Goal: Transaction & Acquisition: Purchase product/service

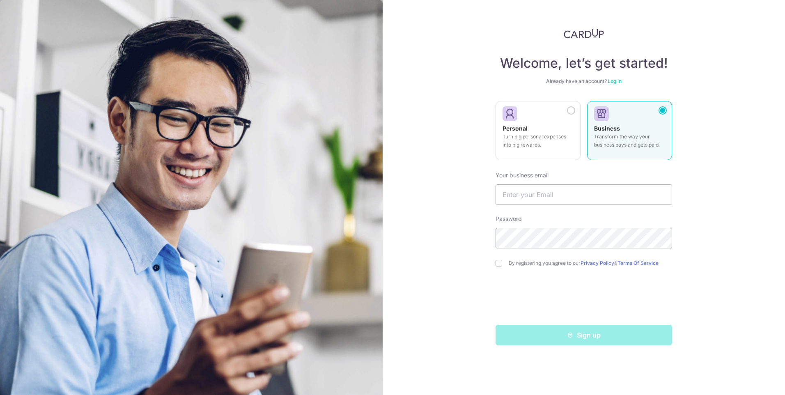
click at [618, 82] on link "Log in" at bounding box center [614, 81] width 14 height 6
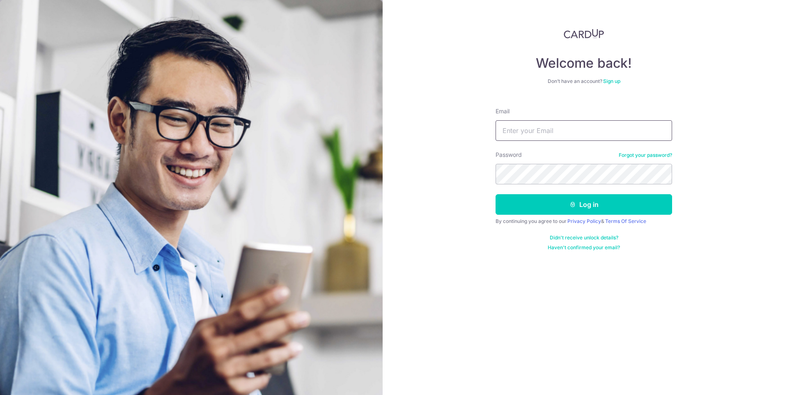
click at [549, 136] on input "Email" at bounding box center [583, 130] width 176 height 21
type input "sachingiri@gmail.com"
click at [495, 194] on button "Log in" at bounding box center [583, 204] width 176 height 21
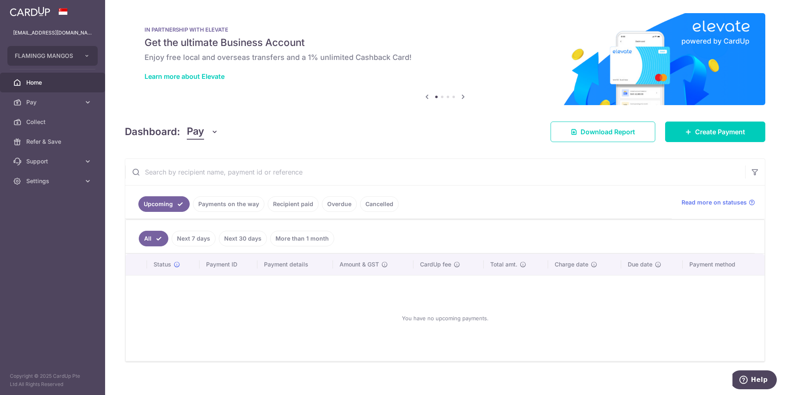
click at [294, 206] on link "Recipient paid" at bounding box center [293, 204] width 51 height 16
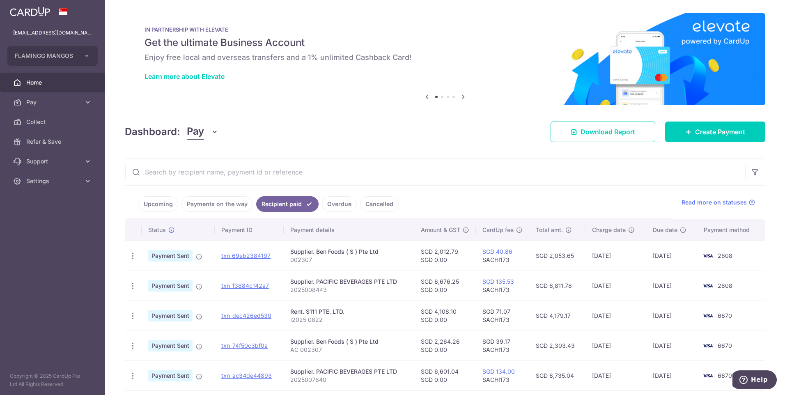
click at [160, 205] on link "Upcoming" at bounding box center [158, 204] width 40 height 16
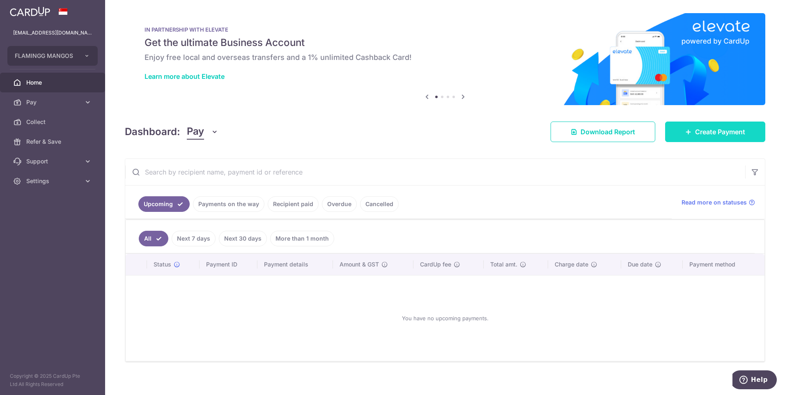
click at [732, 131] on span "Create Payment" at bounding box center [720, 132] width 50 height 10
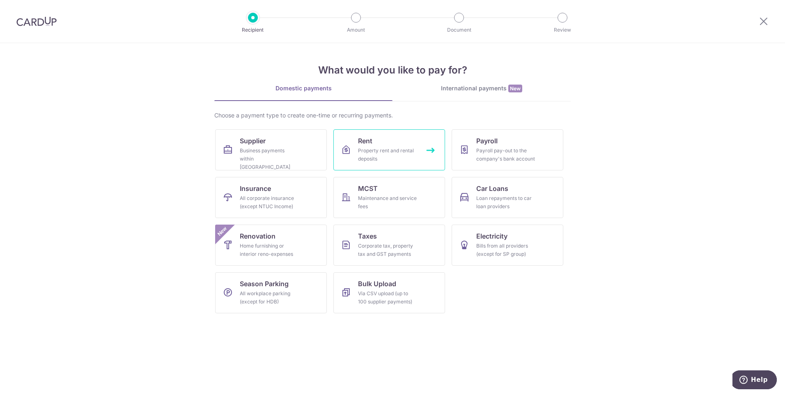
click at [384, 147] on div "Property rent and rental deposits" at bounding box center [387, 154] width 59 height 16
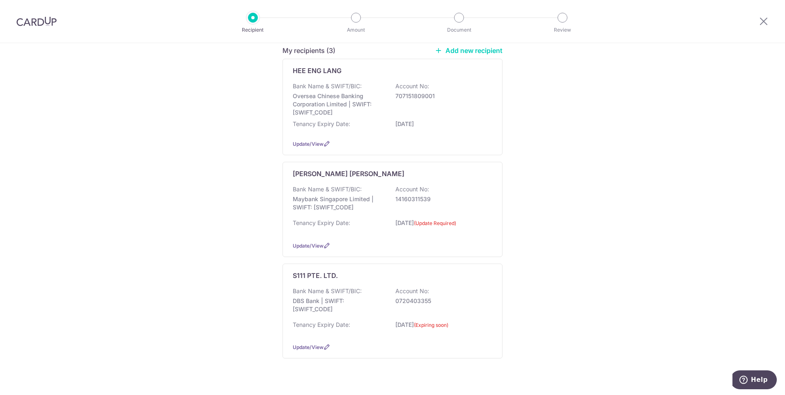
scroll to position [119, 0]
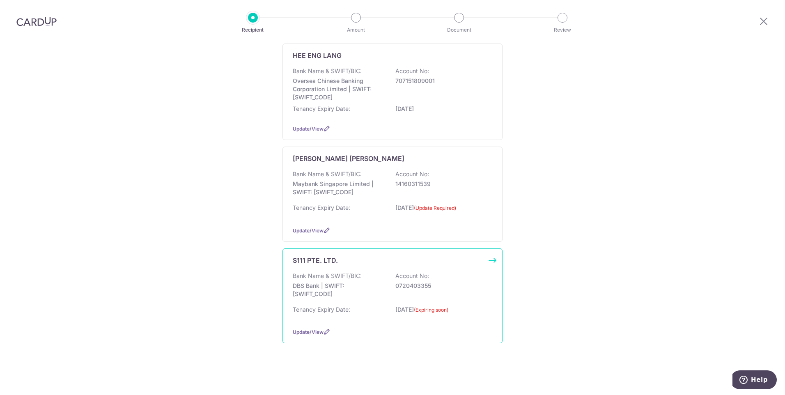
click at [346, 284] on p "DBS Bank | SWIFT: DBSSSGSGXXX" at bounding box center [339, 290] width 92 height 16
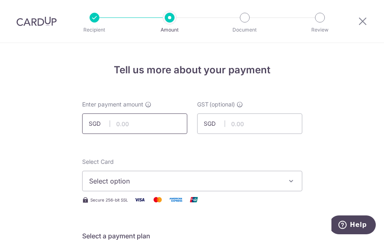
click at [137, 124] on input "text" at bounding box center [134, 124] width 105 height 21
type input "4,175.70"
click at [220, 177] on span "Select option" at bounding box center [184, 181] width 191 height 10
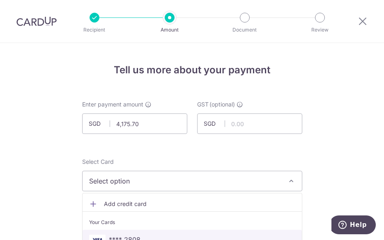
click at [152, 233] on link "**** 2808" at bounding box center [191, 240] width 219 height 20
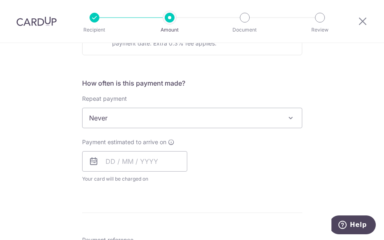
scroll to position [288, 0]
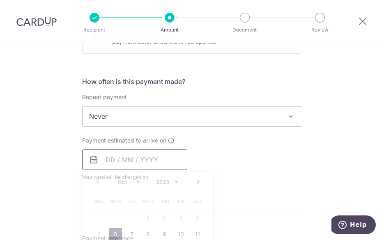
click at [119, 158] on input "text" at bounding box center [134, 160] width 105 height 21
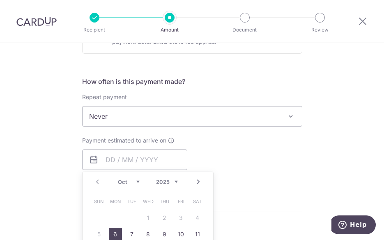
click at [226, 144] on div "Payment estimated to arrive on Prev Next Oct Nov Dec 2025 2026 2027 2028 2029 2…" at bounding box center [192, 159] width 230 height 45
click at [212, 119] on span "Never" at bounding box center [191, 117] width 219 height 20
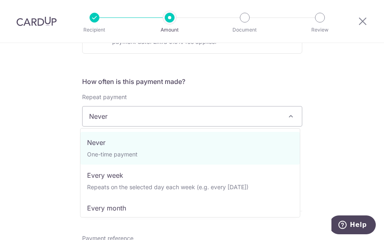
click at [327, 135] on div "Tell us more about your payment Enter payment amount SGD 4,175.70 4175.70 GST (…" at bounding box center [192, 155] width 384 height 801
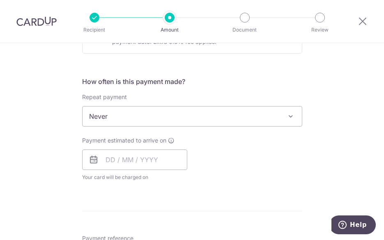
scroll to position [115, 0]
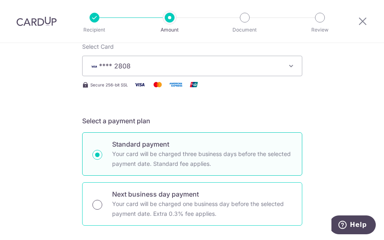
click at [97, 202] on input "Next business day payment Your card will be charged one business day before the…" at bounding box center [97, 205] width 10 height 10
radio input "true"
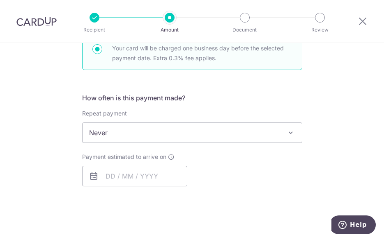
scroll to position [282, 0]
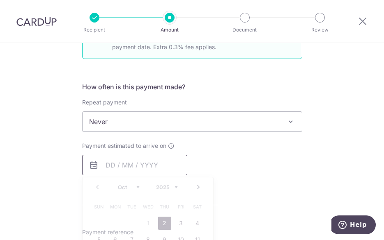
click at [120, 163] on input "text" at bounding box center [134, 165] width 105 height 21
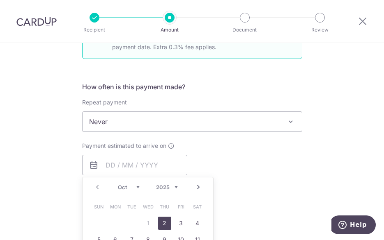
click at [163, 225] on link "2" at bounding box center [164, 223] width 13 height 13
type input "[DATE]"
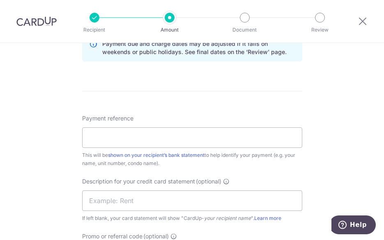
scroll to position [442, 0]
click at [130, 140] on input "Payment reference" at bounding box center [192, 138] width 220 height 21
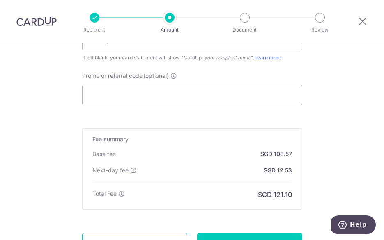
scroll to position [601, 0]
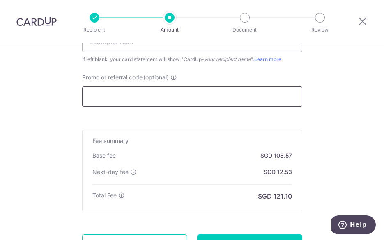
type input "I2025 0922"
click at [211, 99] on input "Promo or referral code (optional)" at bounding box center [192, 97] width 220 height 21
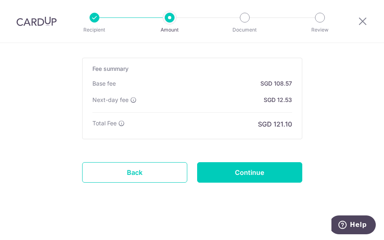
scroll to position [714, 0]
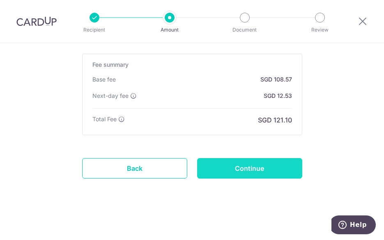
type input "SACHI173"
click at [265, 167] on input "Continue" at bounding box center [249, 168] width 105 height 21
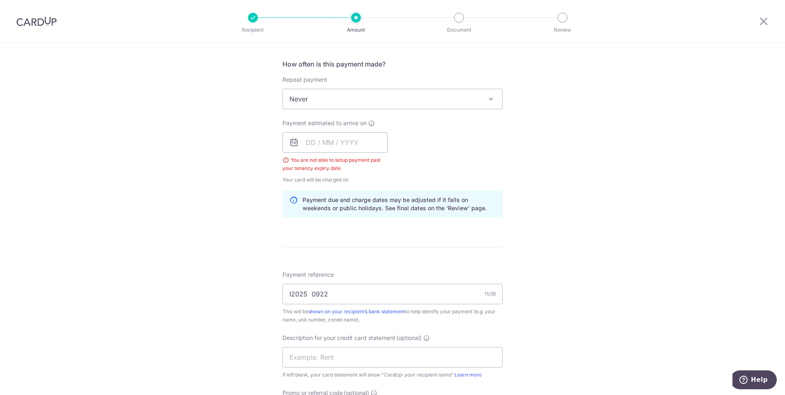
scroll to position [284, 0]
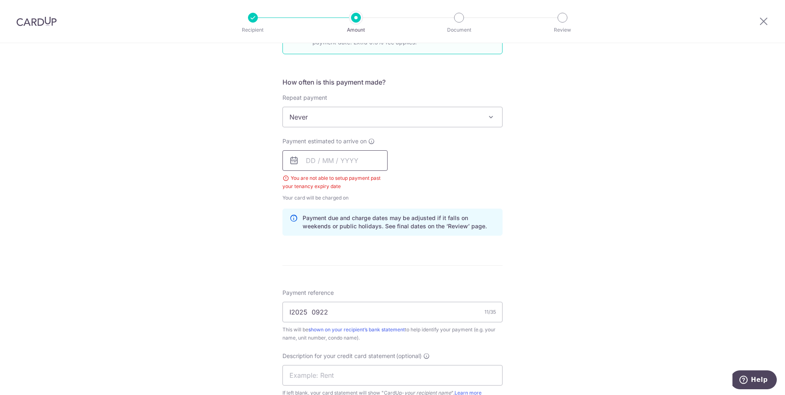
click at [349, 163] on input "text" at bounding box center [334, 160] width 105 height 21
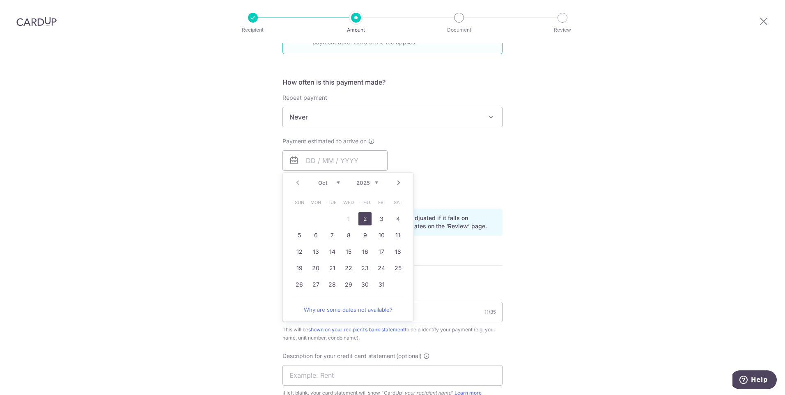
click at [364, 217] on link "2" at bounding box center [364, 218] width 13 height 13
type input "[DATE]"
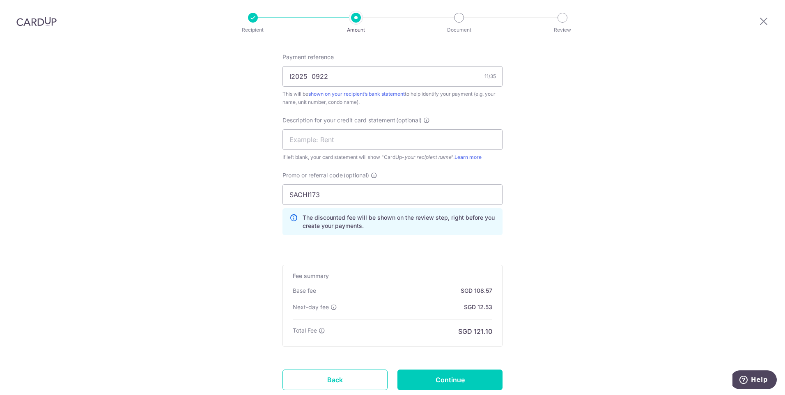
scroll to position [556, 0]
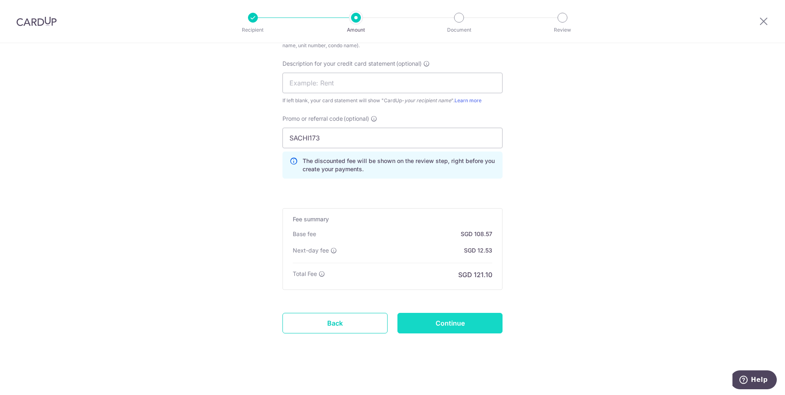
click at [383, 240] on input "Continue" at bounding box center [449, 323] width 105 height 21
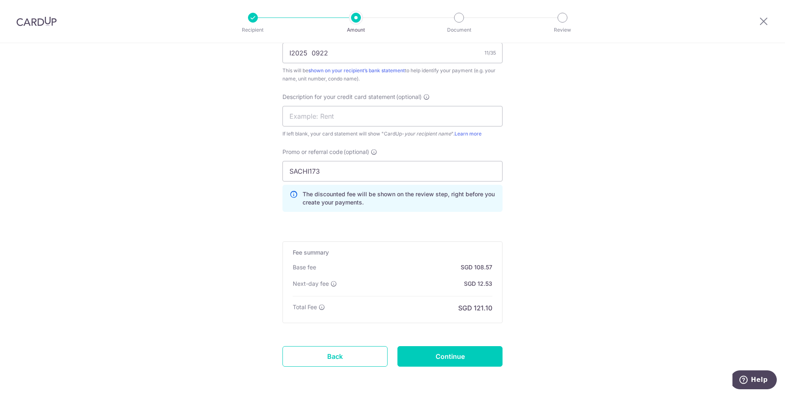
scroll to position [576, 0]
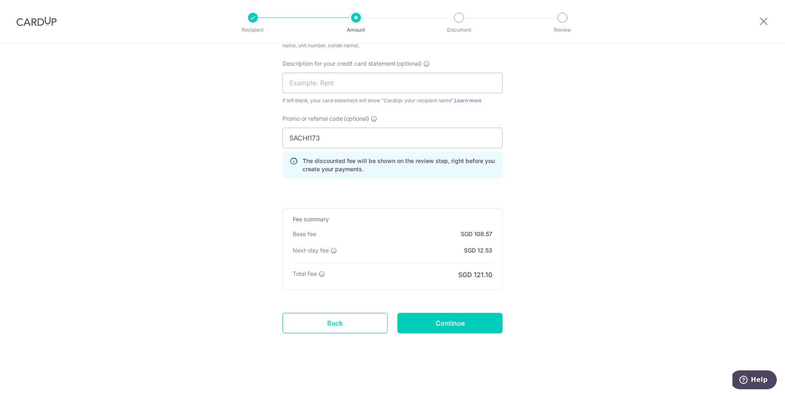
click at [320, 318] on link "Back" at bounding box center [334, 323] width 105 height 21
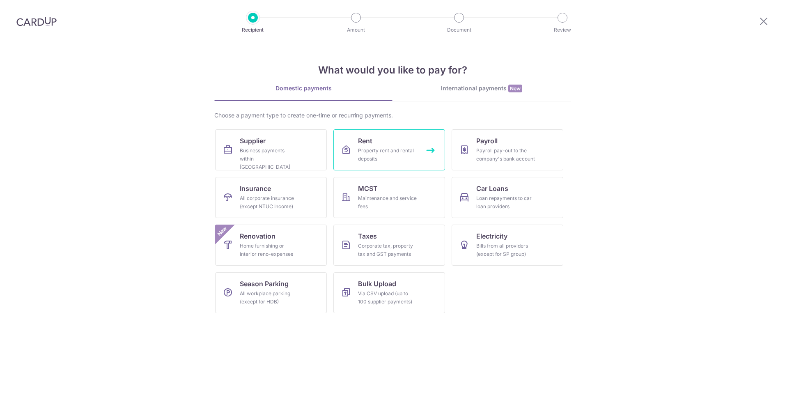
click at [389, 147] on div "Property rent and rental deposits" at bounding box center [387, 154] width 59 height 16
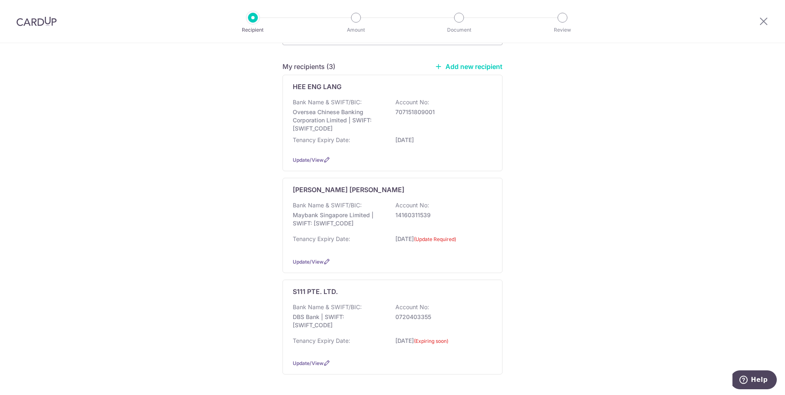
scroll to position [119, 0]
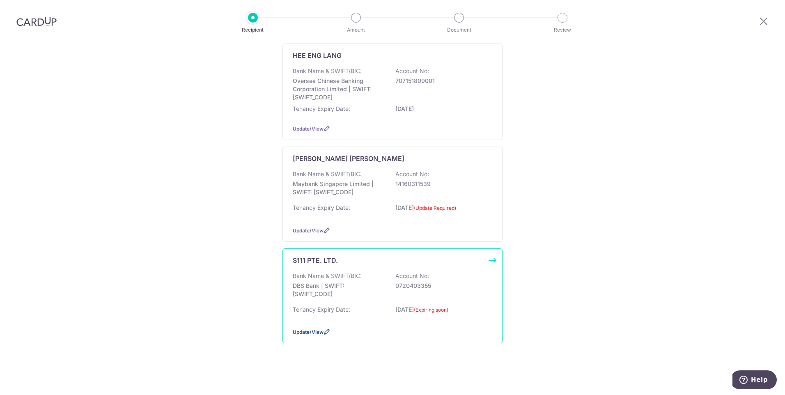
click at [323, 330] on icon at bounding box center [326, 331] width 7 height 7
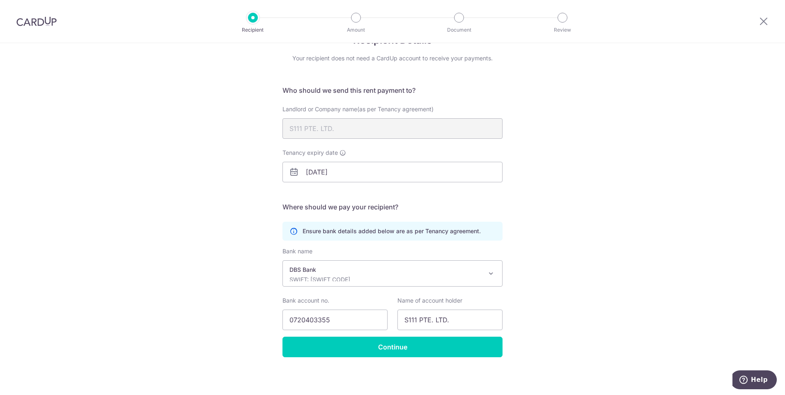
scroll to position [27, 0]
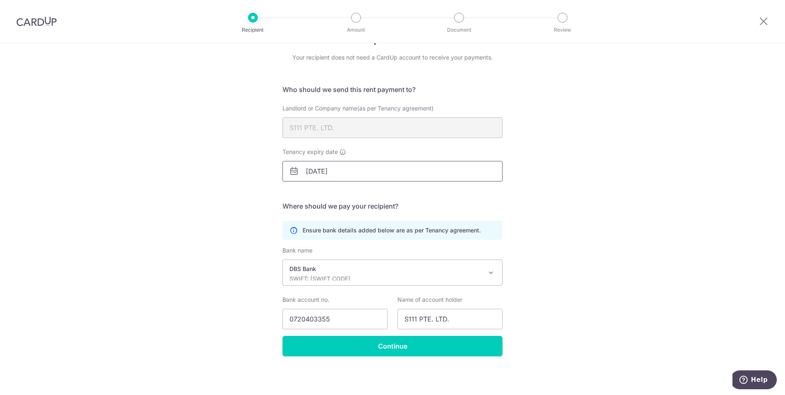
click at [328, 172] on input "30/09/2025" at bounding box center [392, 171] width 220 height 21
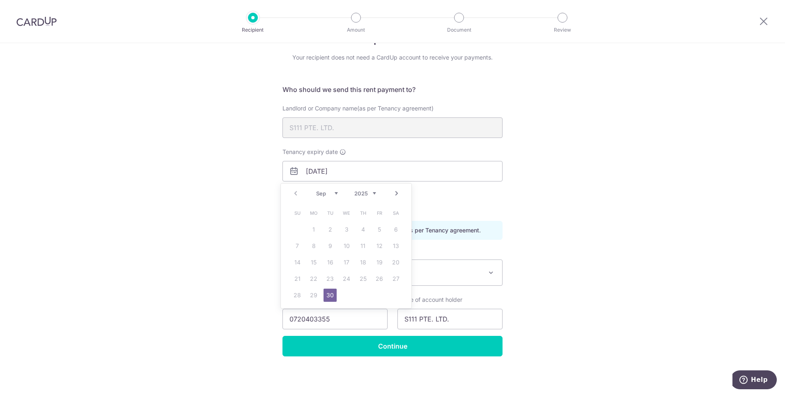
click at [375, 193] on select "2025 2026 2027 2028 2029 2030 2031 2032 2033 2034 2035" at bounding box center [365, 193] width 22 height 7
click at [346, 297] on link "30" at bounding box center [346, 294] width 13 height 13
type input "30/09/2026"
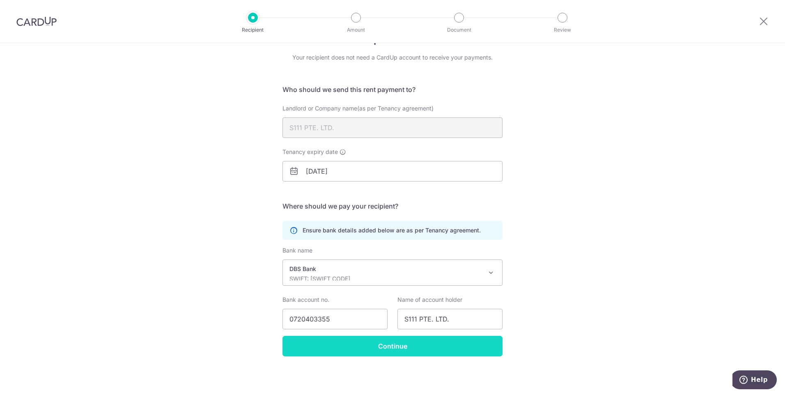
click at [459, 344] on input "Continue" at bounding box center [392, 346] width 220 height 21
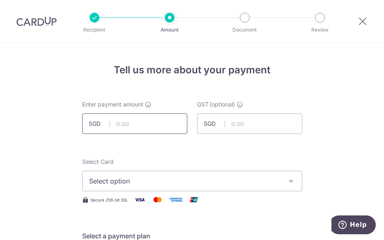
click at [138, 125] on input "text" at bounding box center [134, 124] width 105 height 21
type input "4,175.70"
click at [162, 180] on span "Select option" at bounding box center [184, 181] width 191 height 10
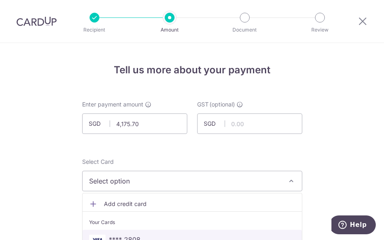
click at [163, 235] on link "**** 2808" at bounding box center [191, 240] width 219 height 20
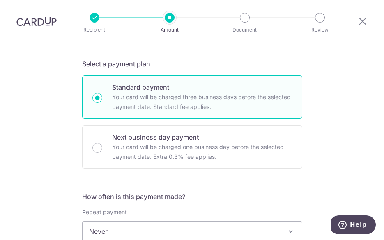
scroll to position [176, 0]
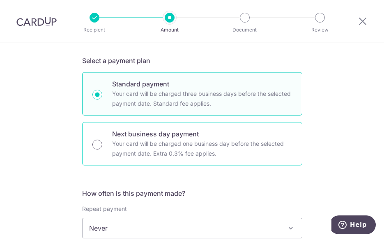
click at [98, 144] on input "Next business day payment Your card will be charged one business day before the…" at bounding box center [97, 145] width 10 height 10
radio input "true"
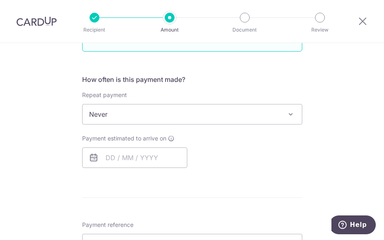
scroll to position [304, 0]
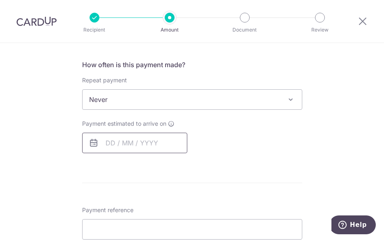
click at [155, 143] on input "text" at bounding box center [134, 143] width 105 height 21
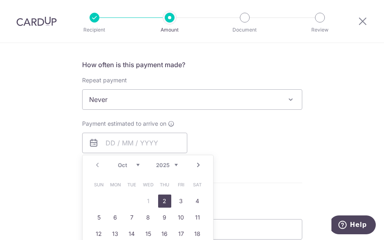
click at [162, 199] on link "2" at bounding box center [164, 201] width 13 height 13
type input "[DATE]"
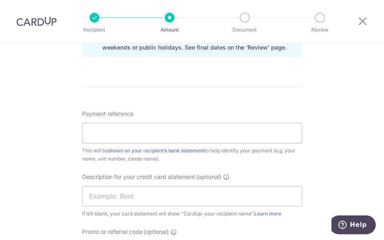
scroll to position [452, 0]
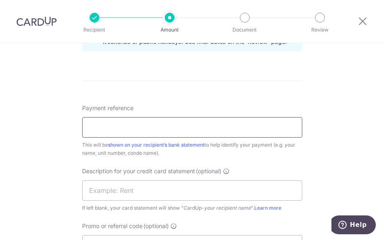
click at [198, 127] on input "Payment reference" at bounding box center [192, 127] width 220 height 21
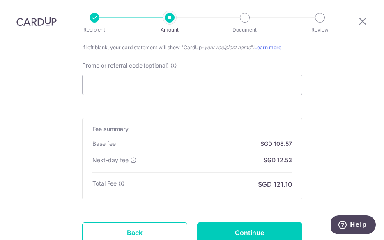
scroll to position [615, 0]
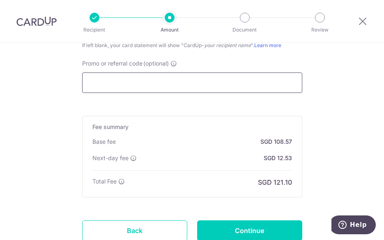
type input "I2025 0922"
click at [205, 83] on input "Promo or referral code (optional)" at bounding box center [192, 83] width 220 height 21
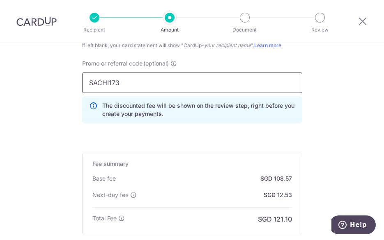
scroll to position [714, 0]
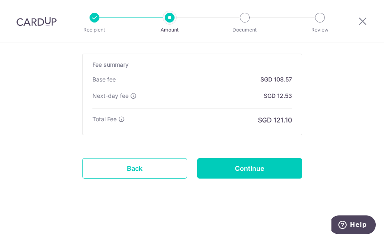
drag, startPoint x: 381, startPoint y: 193, endPoint x: 35, endPoint y: 1, distance: 395.9
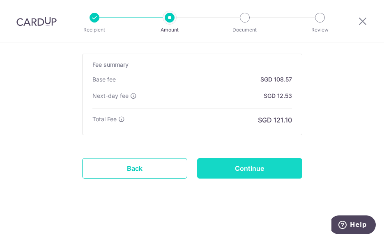
type input "SACHI173"
click at [260, 169] on input "Continue" at bounding box center [249, 168] width 105 height 21
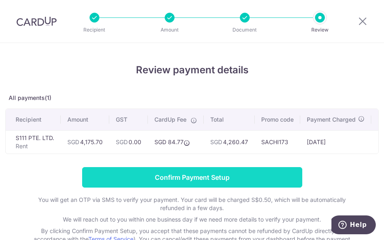
click at [249, 184] on input "Confirm Payment Setup" at bounding box center [192, 177] width 220 height 21
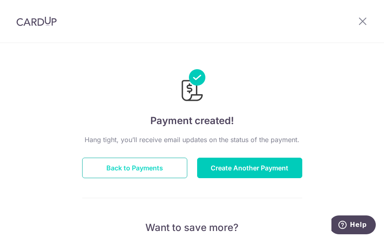
click at [152, 168] on button "Back to Payments" at bounding box center [134, 168] width 105 height 21
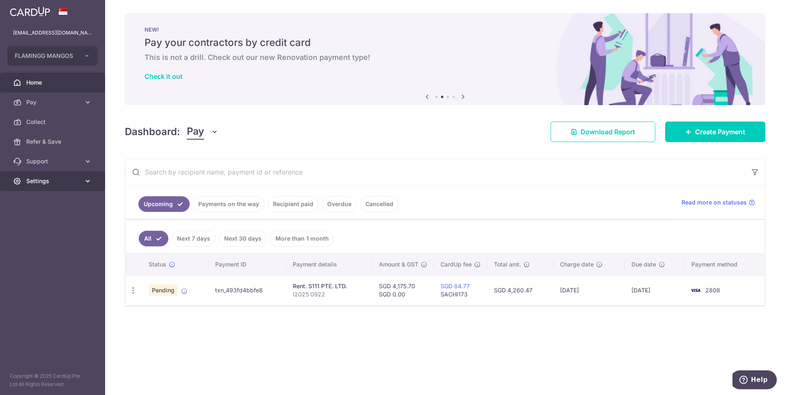
click at [80, 181] on link "Settings" at bounding box center [52, 181] width 105 height 20
click at [383, 128] on span "Create Payment" at bounding box center [720, 132] width 50 height 10
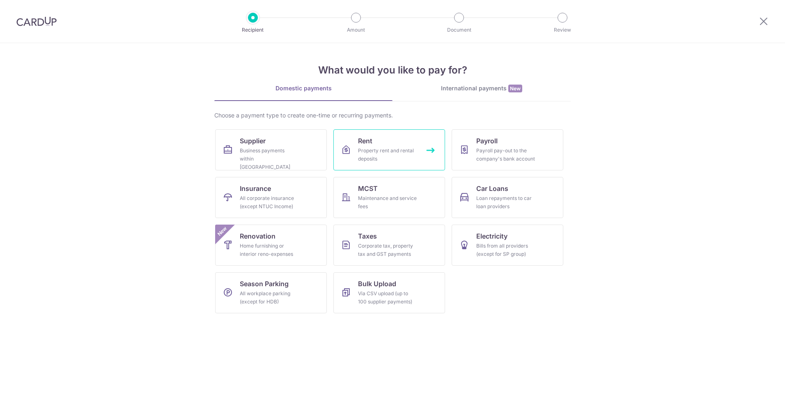
click at [383, 153] on div "Property rent and rental deposits" at bounding box center [387, 154] width 59 height 16
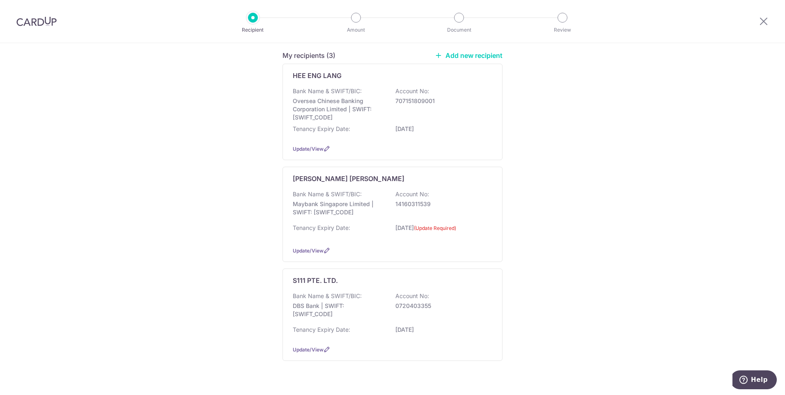
scroll to position [117, 0]
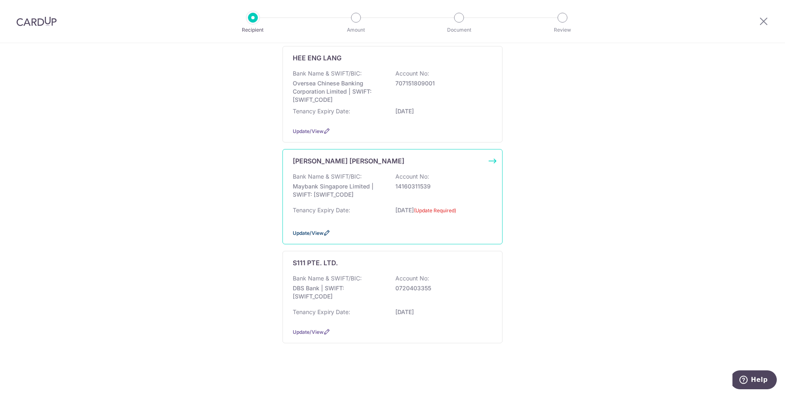
click at [325, 232] on icon at bounding box center [326, 232] width 7 height 7
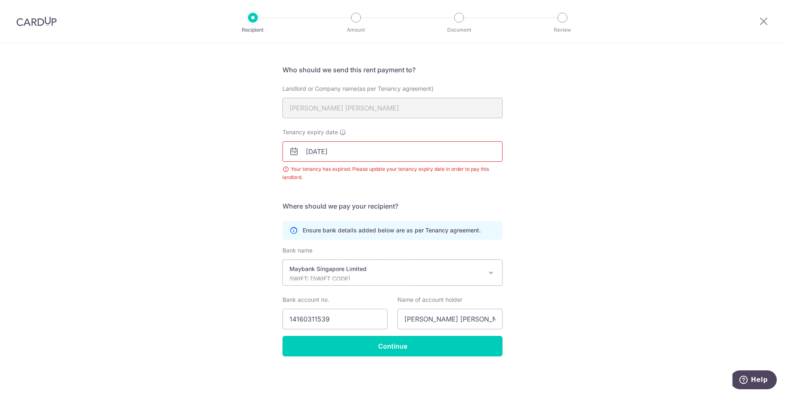
click at [307, 152] on input "[DATE]" at bounding box center [392, 151] width 220 height 21
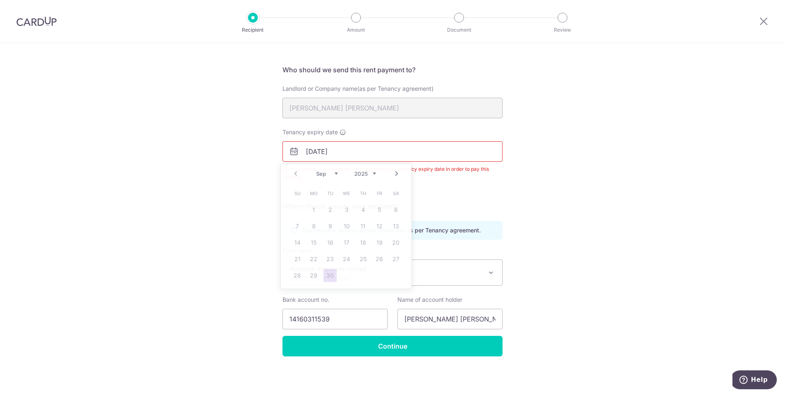
click at [291, 151] on icon at bounding box center [294, 151] width 10 height 10
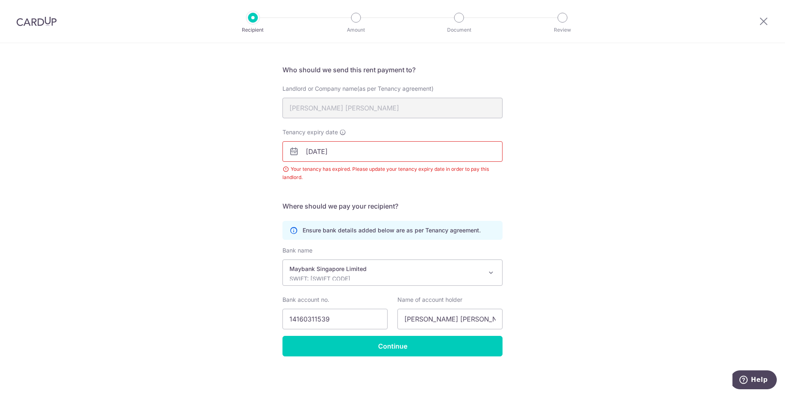
click at [291, 151] on icon at bounding box center [294, 151] width 10 height 10
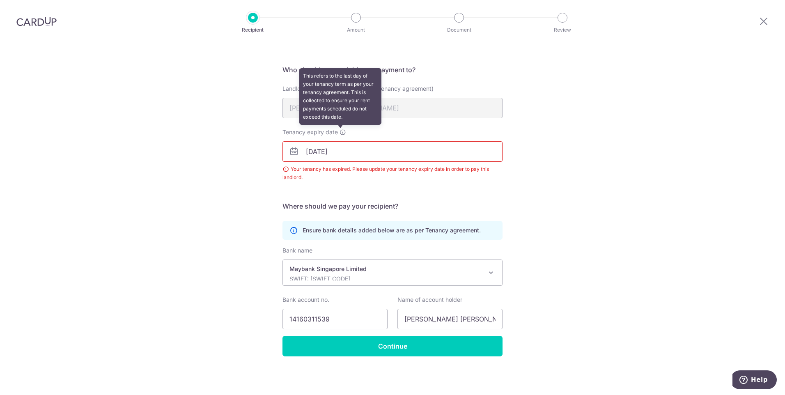
click at [339, 132] on icon at bounding box center [342, 132] width 7 height 7
click at [339, 141] on input "[DATE]" at bounding box center [392, 151] width 220 height 21
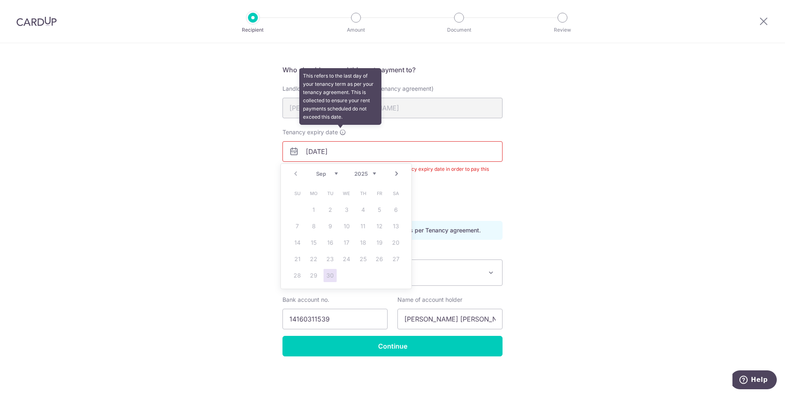
click at [339, 132] on icon at bounding box center [342, 132] width 7 height 7
click at [339, 141] on input "[DATE]" at bounding box center [392, 151] width 220 height 21
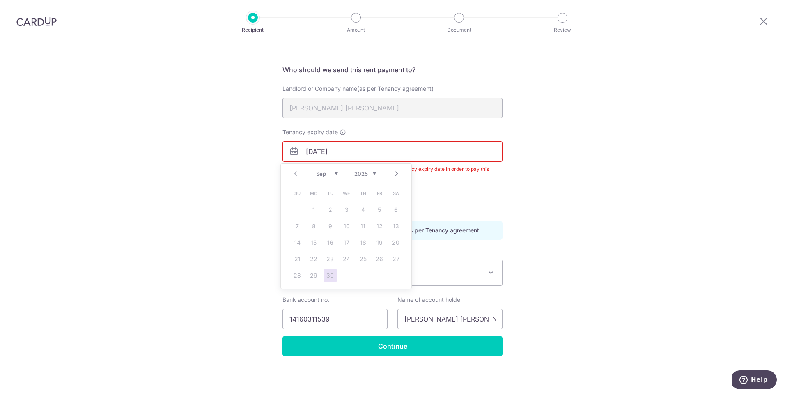
click at [648, 158] on div "Recipient Details Your recipient does not need a CardUp account to receive your…" at bounding box center [392, 195] width 785 height 399
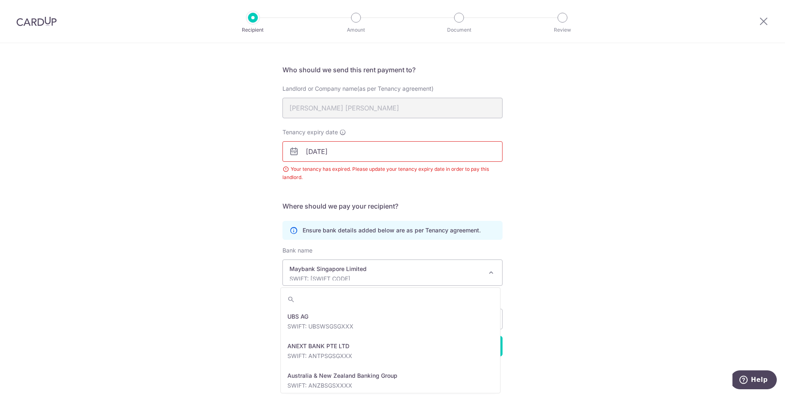
click at [491, 268] on span at bounding box center [491, 273] width 10 height 10
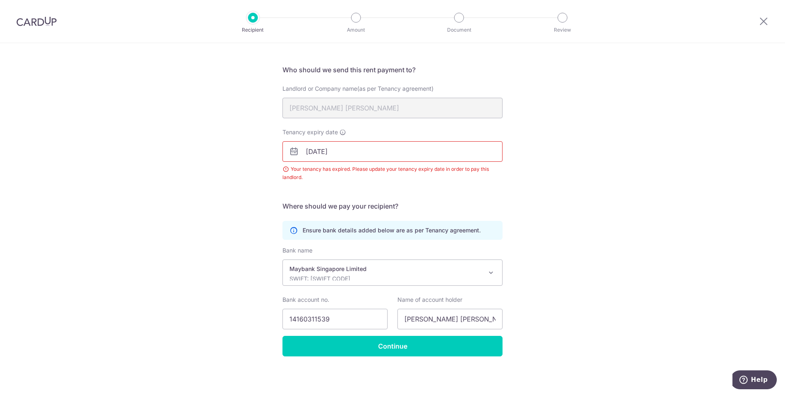
click at [602, 245] on div "Recipient Details Your recipient does not need a CardUp account to receive your…" at bounding box center [392, 195] width 785 height 399
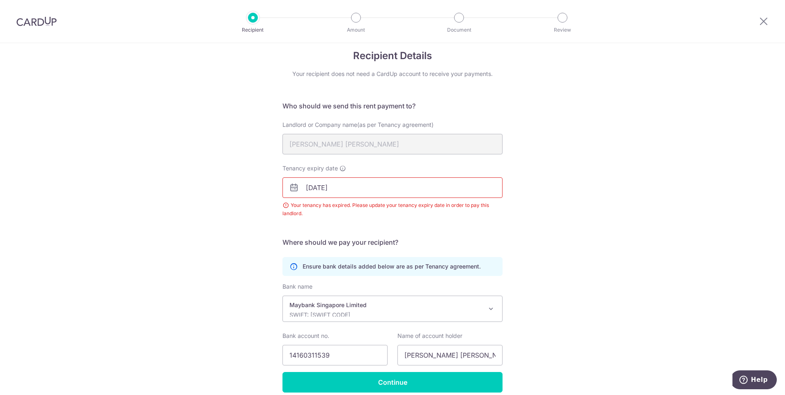
scroll to position [0, 0]
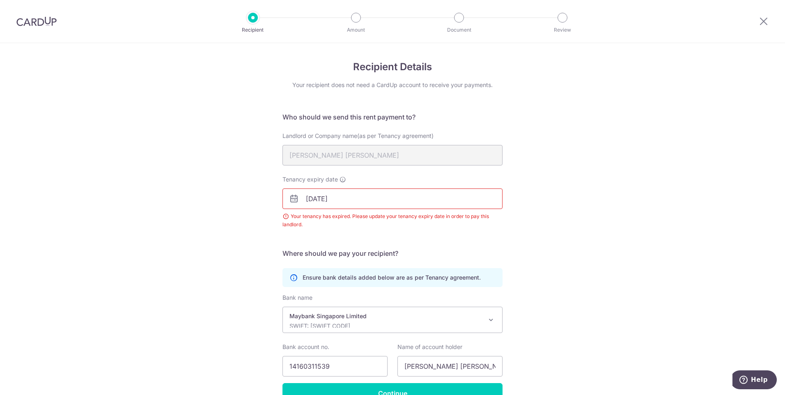
click at [758, 21] on div at bounding box center [763, 21] width 43 height 43
click at [761, 21] on icon at bounding box center [763, 21] width 10 height 10
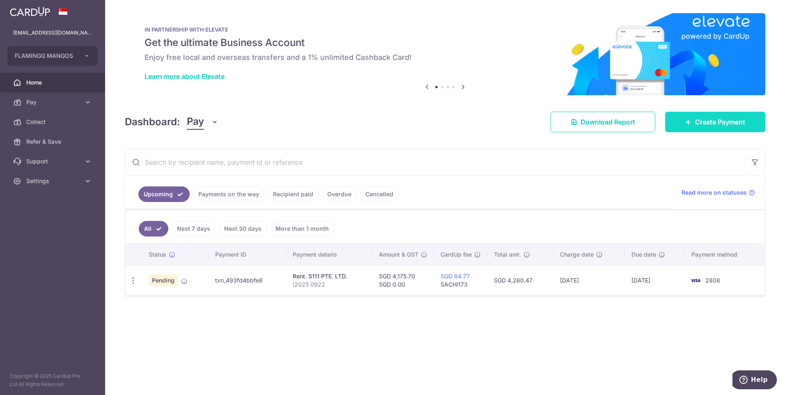
click at [736, 120] on span "Create Payment" at bounding box center [720, 122] width 50 height 10
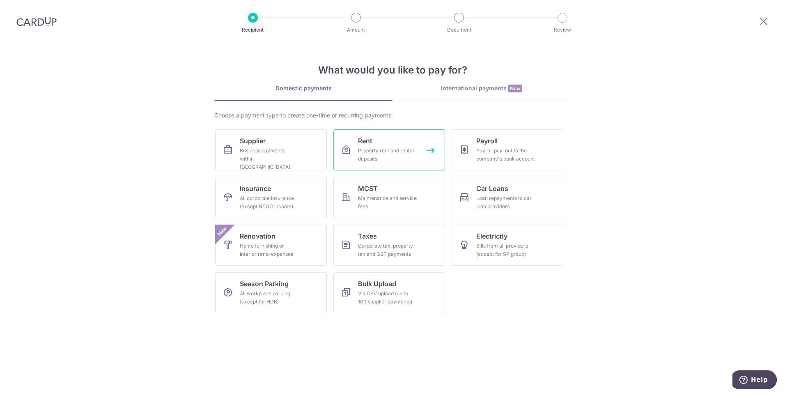
click at [394, 148] on div "Property rent and rental deposits" at bounding box center [387, 154] width 59 height 16
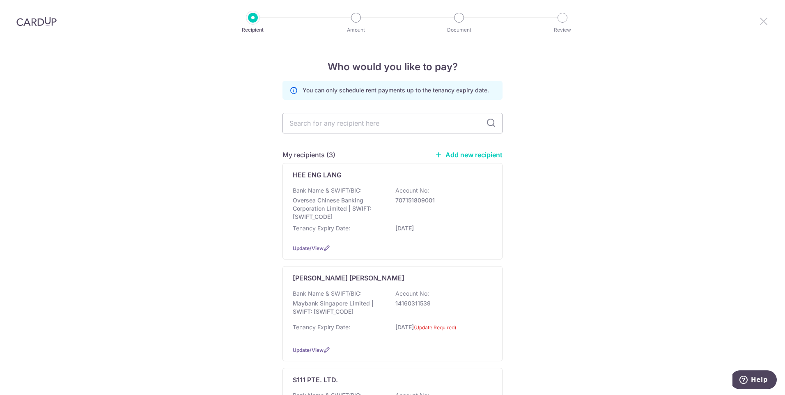
click at [761, 23] on icon at bounding box center [763, 21] width 10 height 10
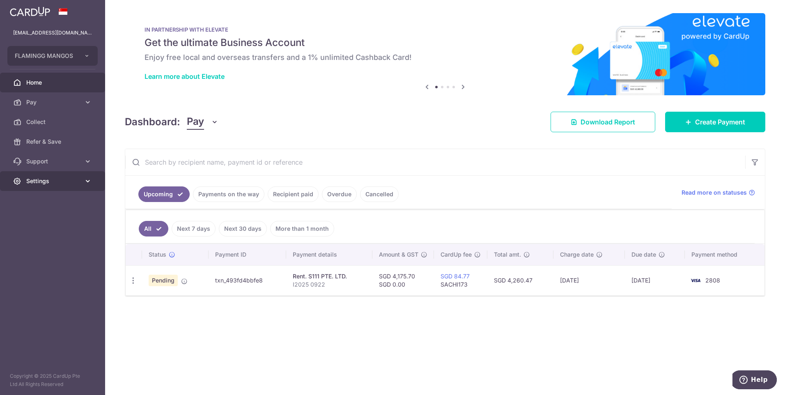
click at [72, 181] on span "Settings" at bounding box center [53, 181] width 54 height 8
click at [43, 220] on span "Logout" at bounding box center [53, 220] width 54 height 8
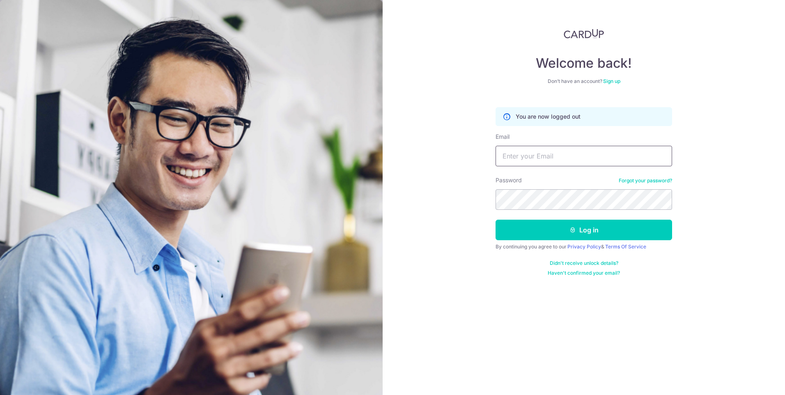
click at [559, 157] on input "Email" at bounding box center [583, 156] width 176 height 21
type input "[EMAIL_ADDRESS][DOMAIN_NAME]"
click at [495, 220] on button "Log in" at bounding box center [583, 230] width 176 height 21
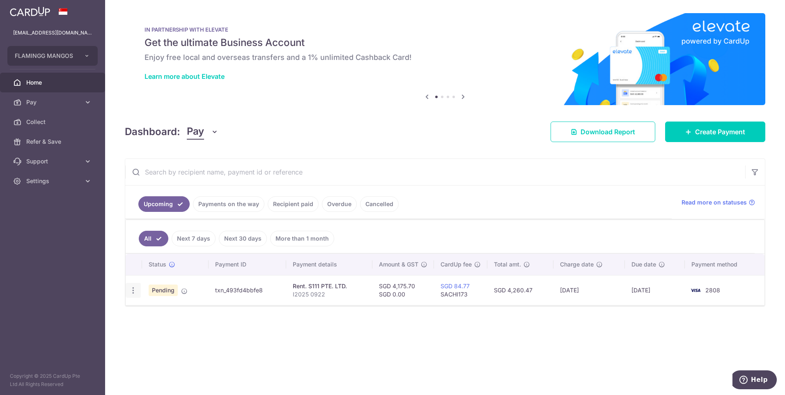
click at [137, 290] on icon "button" at bounding box center [133, 290] width 9 height 9
click at [168, 311] on span "Update payment" at bounding box center [177, 313] width 56 height 10
radio input "true"
type input "4,175.70"
type input "0.00"
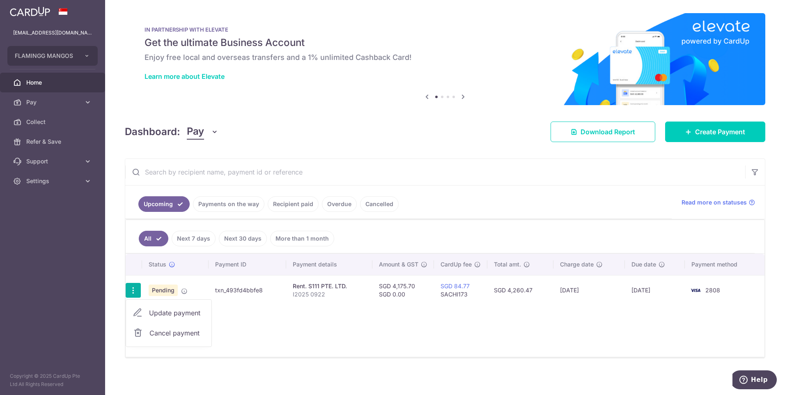
type input "[DATE]"
type input "I2025 0922"
type input "SACHI173"
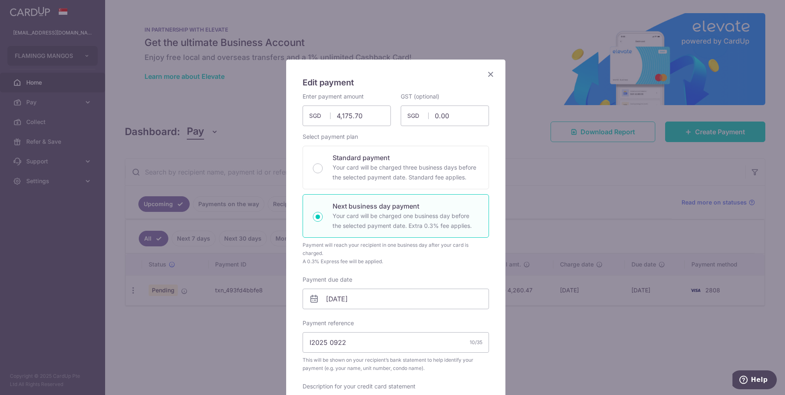
scroll to position [61, 0]
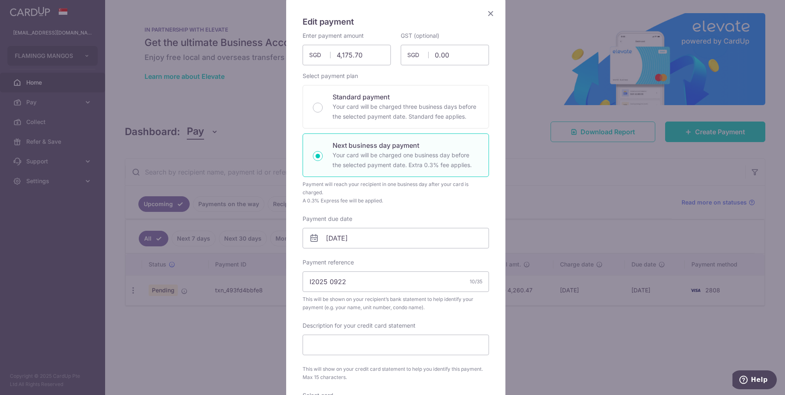
click at [486, 12] on icon "Close" at bounding box center [490, 13] width 10 height 10
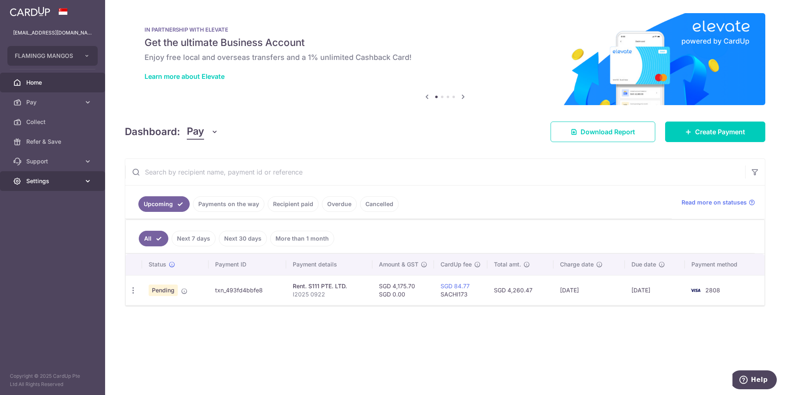
click at [59, 177] on span "Settings" at bounding box center [53, 181] width 54 height 8
click at [48, 221] on span "Logout" at bounding box center [53, 220] width 54 height 8
